Goal: Information Seeking & Learning: Learn about a topic

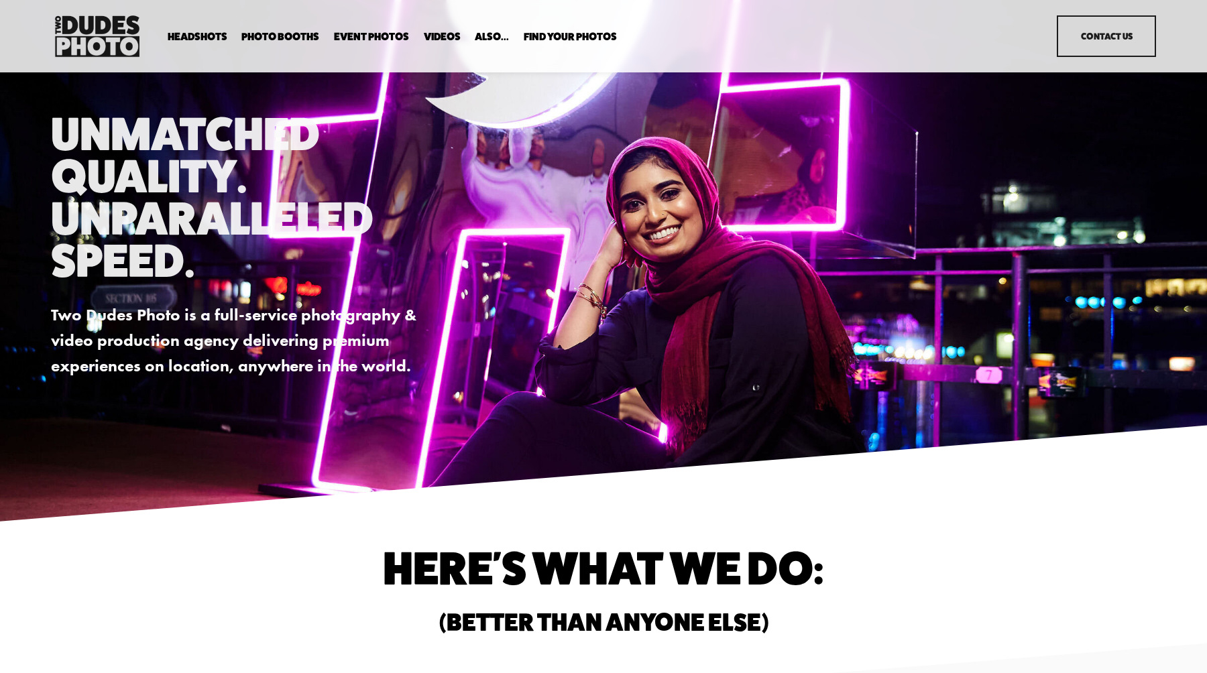
click at [0, 0] on span "Backdrop Options" at bounding box center [0, 0] width 0 height 0
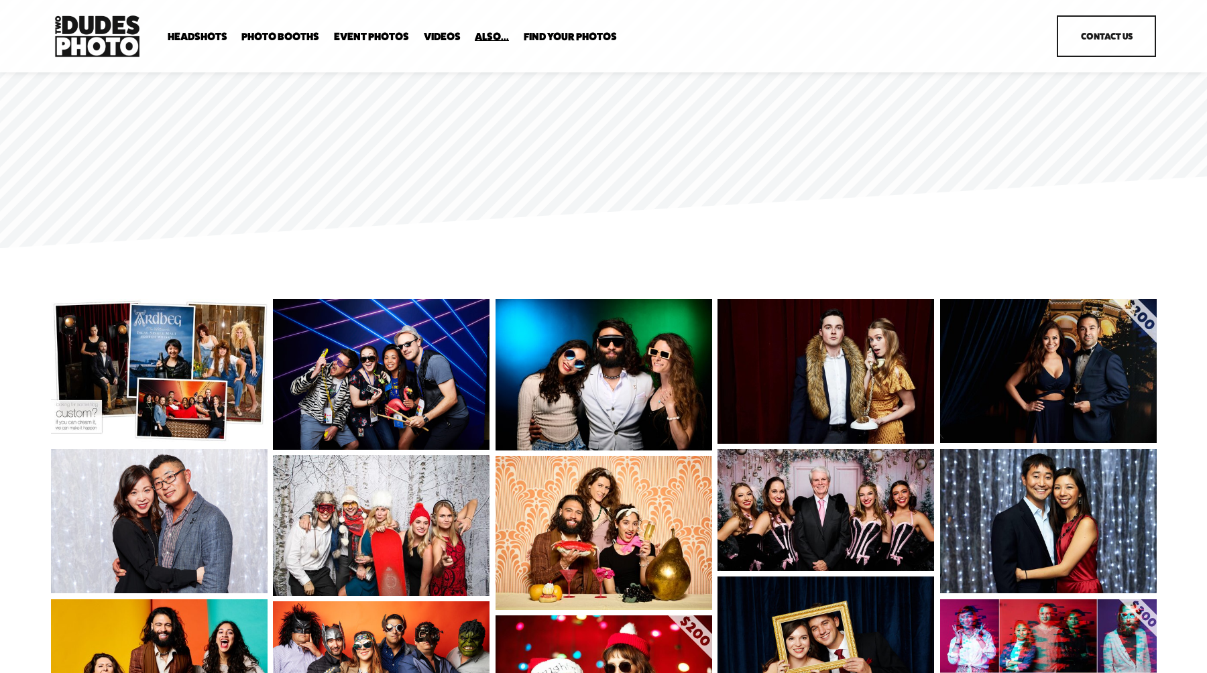
click at [0, 0] on span "Office Photography" at bounding box center [0, 0] width 0 height 0
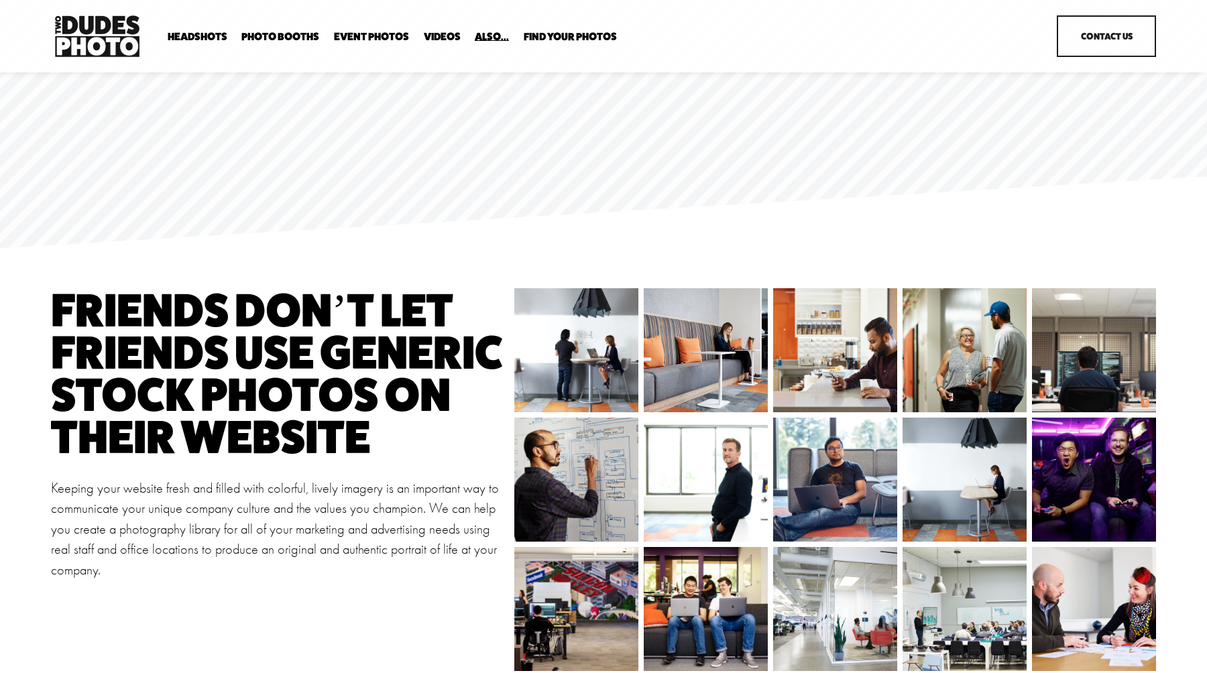
click at [0, 0] on span "Enterprise Pricing" at bounding box center [0, 0] width 0 height 0
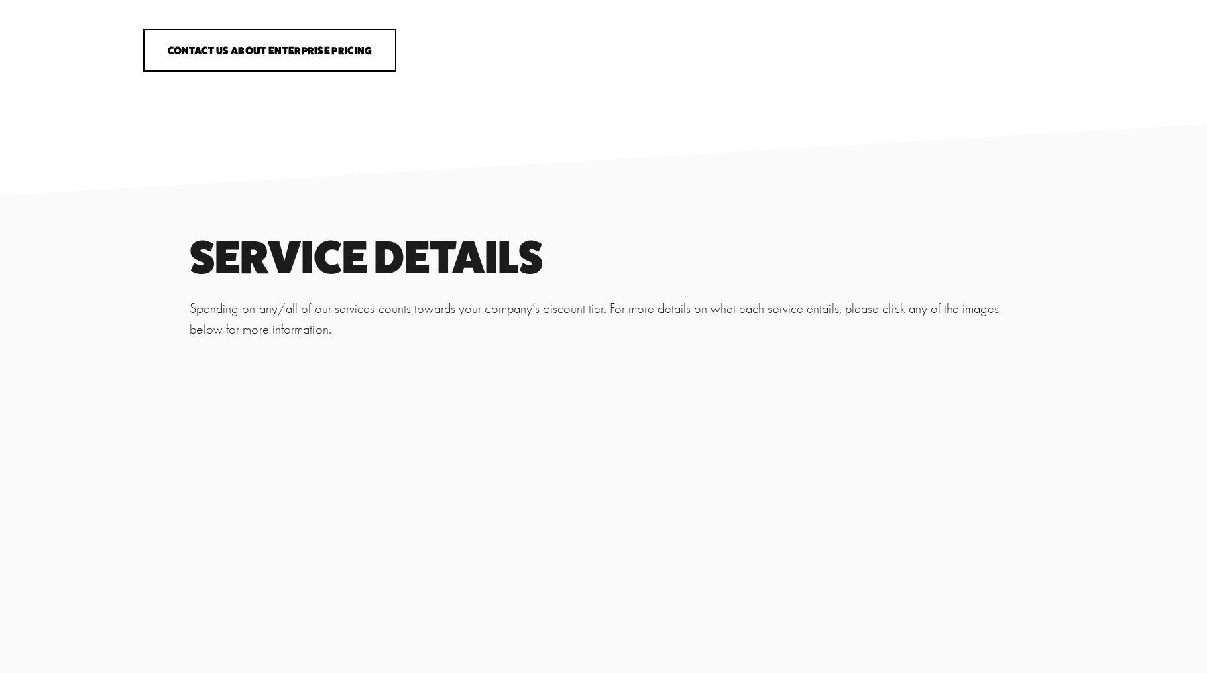
scroll to position [831, 0]
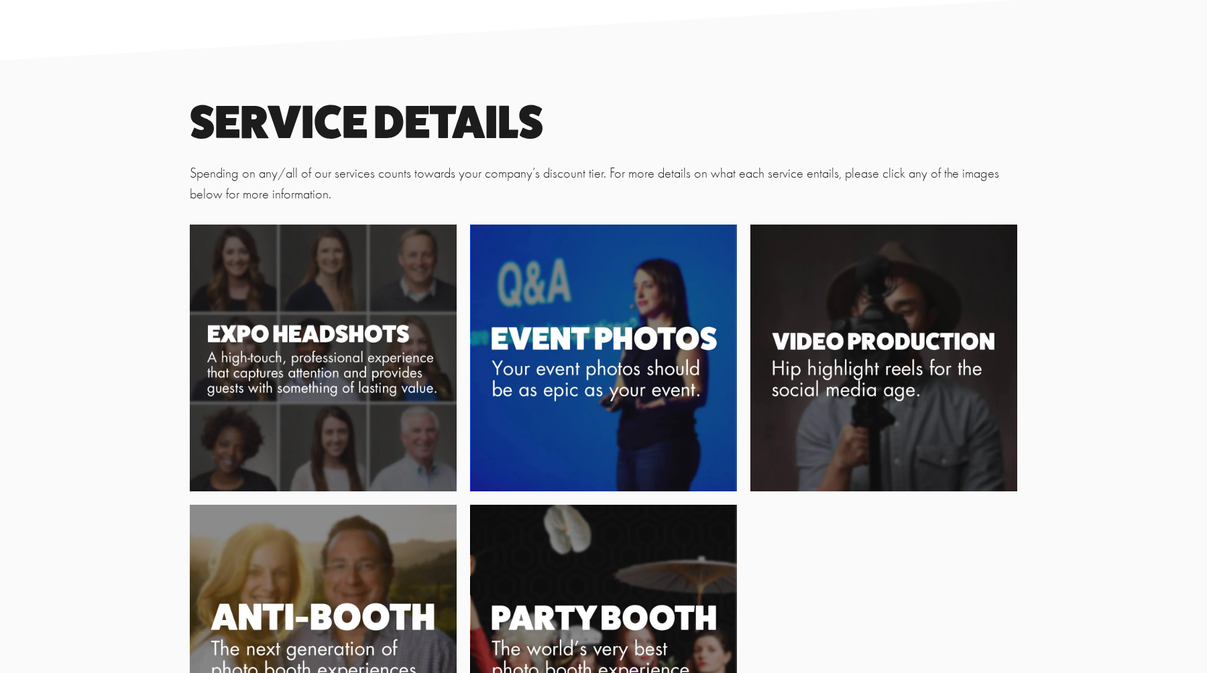
click at [634, 347] on img at bounding box center [603, 358] width 267 height 267
